Goal: Task Accomplishment & Management: Manage account settings

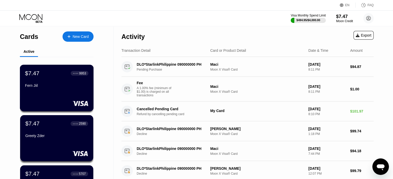
click at [54, 85] on div "Fern Jiil" at bounding box center [56, 86] width 63 height 4
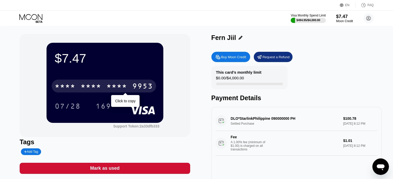
click at [138, 85] on div "9953" at bounding box center [142, 87] width 21 height 8
